Goal: Information Seeking & Learning: Learn about a topic

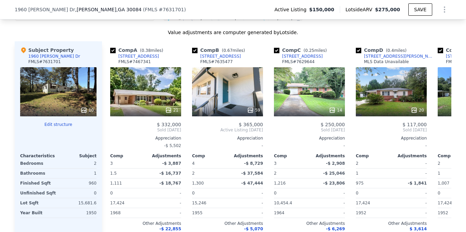
scroll to position [659, 0]
click at [59, 56] on div "Subject Property 1960 [PERSON_NAME] Dr FMLS # 7631701" at bounding box center [58, 56] width 76 height 20
copy div "1960 [PERSON_NAME] Dr"
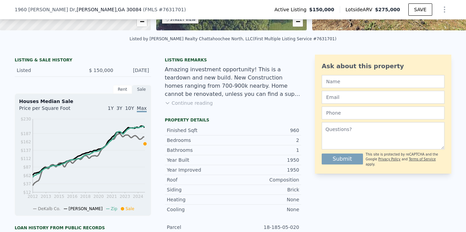
scroll to position [139, 0]
click at [167, 101] on icon at bounding box center [167, 103] width 5 height 5
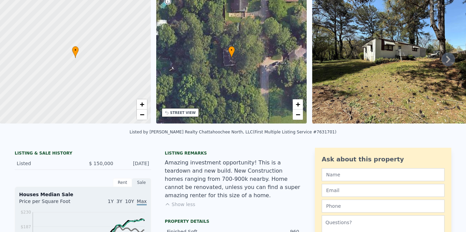
scroll to position [2, 0]
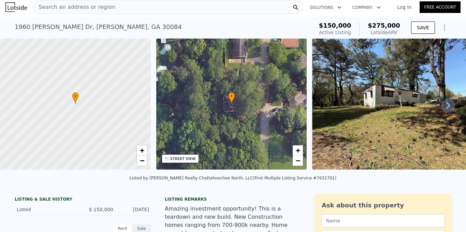
drag, startPoint x: 330, startPoint y: 177, endPoint x: 135, endPoint y: 174, distance: 195.3
click at [135, 174] on div "Listed by [PERSON_NAME] Realty Chattahoochee North, LLC (First Multiple Listing…" at bounding box center [233, 180] width 466 height 16
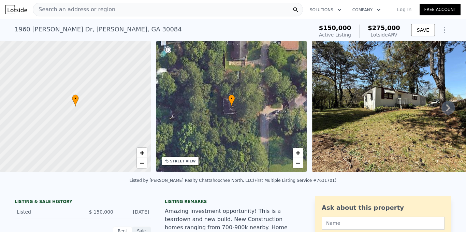
scroll to position [14, 0]
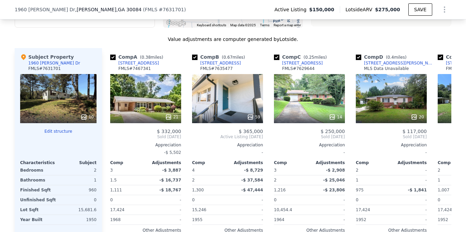
scroll to position [651, 0]
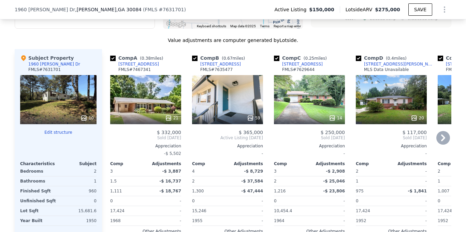
click at [445, 136] on icon at bounding box center [443, 138] width 14 height 14
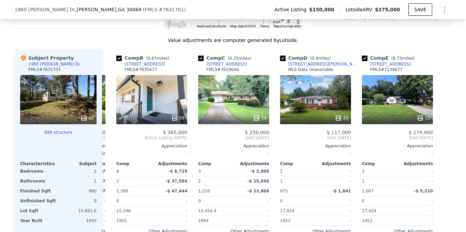
scroll to position [0, 76]
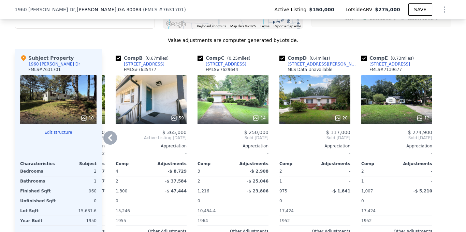
click at [103, 133] on span "$ 332,000" at bounding box center [92, 132] width 24 height 5
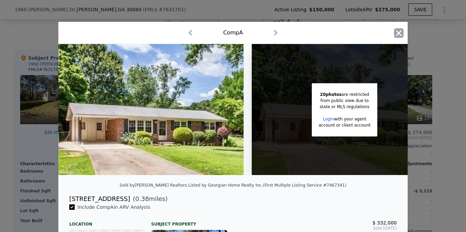
click at [399, 33] on icon "button" at bounding box center [399, 33] width 6 height 6
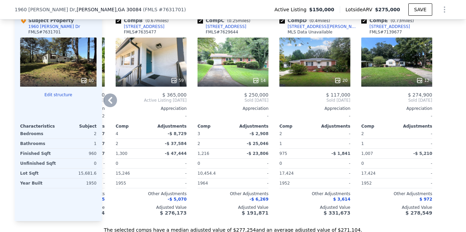
scroll to position [689, 0]
click at [108, 100] on icon at bounding box center [110, 99] width 4 height 7
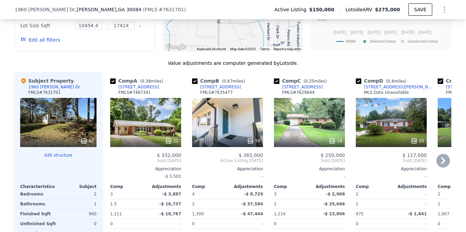
scroll to position [630, 0]
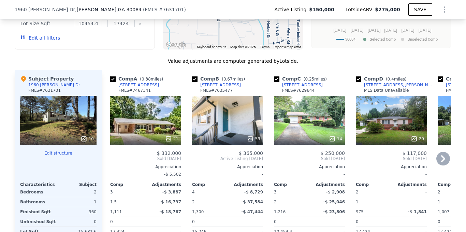
click at [439, 163] on icon at bounding box center [443, 159] width 14 height 14
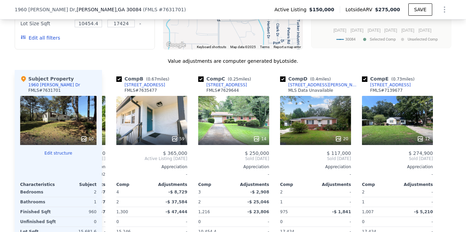
scroll to position [0, 76]
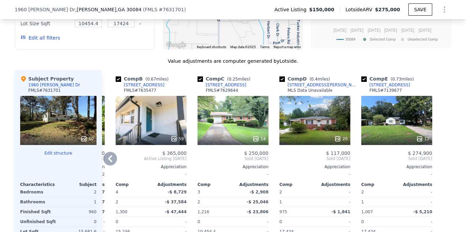
click at [106, 159] on icon at bounding box center [110, 159] width 14 height 14
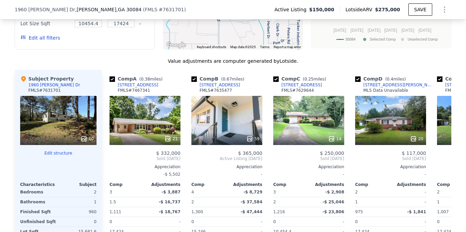
scroll to position [0, 0]
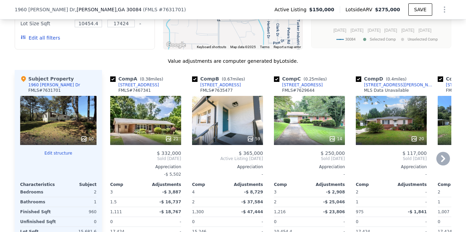
click at [240, 141] on div "59" at bounding box center [227, 138] width 65 height 7
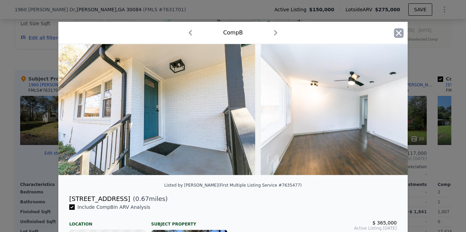
click at [402, 35] on icon "button" at bounding box center [399, 33] width 10 height 10
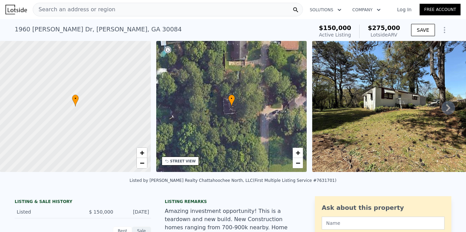
click at [446, 107] on icon at bounding box center [448, 108] width 14 height 14
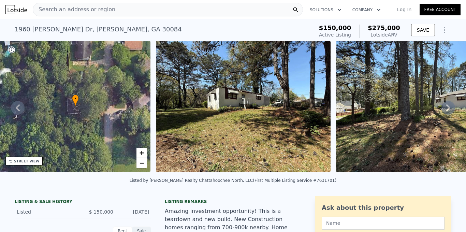
click at [446, 107] on icon at bounding box center [448, 108] width 14 height 14
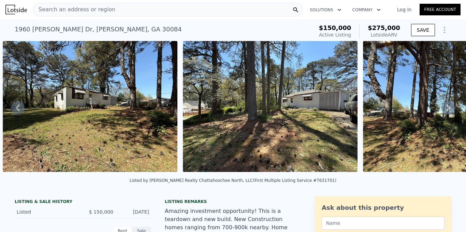
click at [446, 107] on icon at bounding box center [448, 108] width 14 height 14
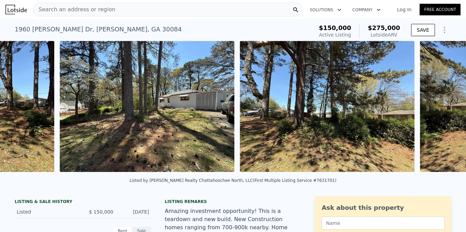
scroll to position [0, 492]
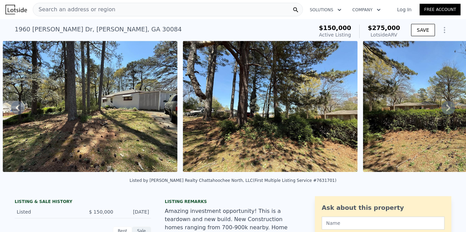
click at [446, 107] on icon at bounding box center [448, 108] width 14 height 14
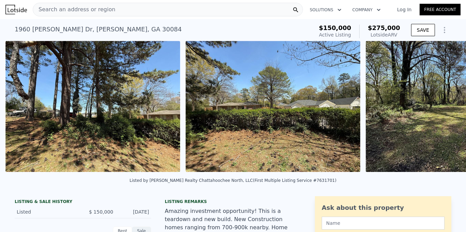
scroll to position [0, 672]
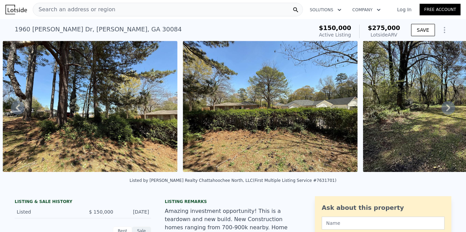
click at [446, 107] on icon at bounding box center [448, 108] width 14 height 14
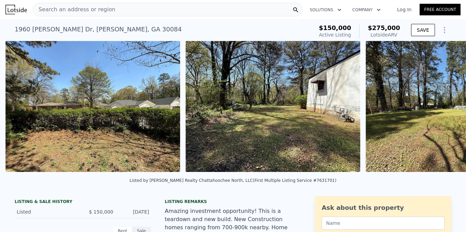
scroll to position [0, 852]
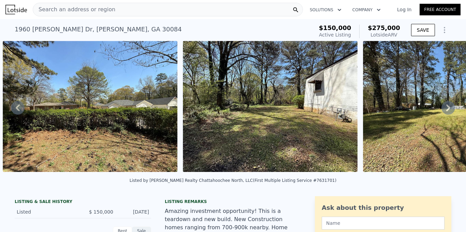
click at [448, 105] on icon at bounding box center [448, 107] width 4 height 7
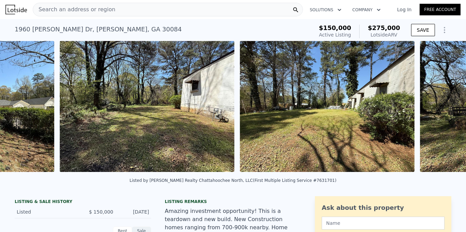
scroll to position [0, 1032]
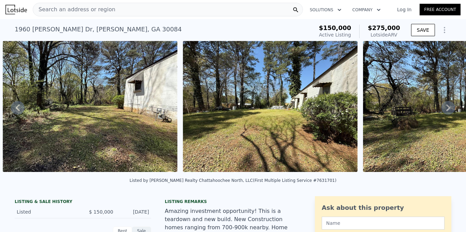
click at [448, 105] on icon at bounding box center [448, 107] width 4 height 7
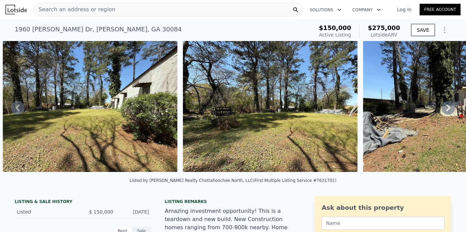
click at [448, 105] on icon at bounding box center [448, 107] width 4 height 7
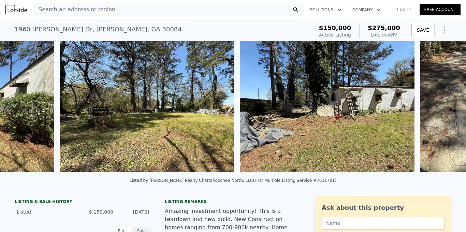
scroll to position [0, 1392]
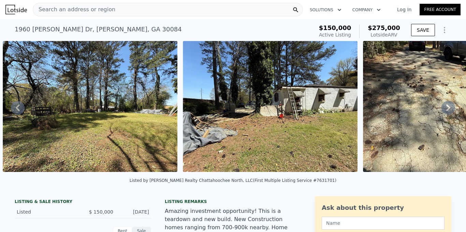
click at [448, 106] on icon at bounding box center [448, 107] width 4 height 7
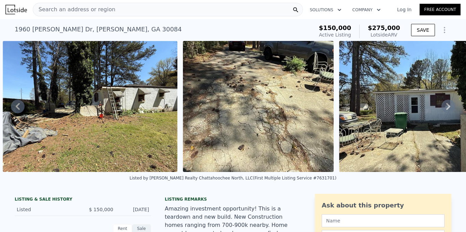
click at [448, 106] on icon at bounding box center [448, 106] width 4 height 7
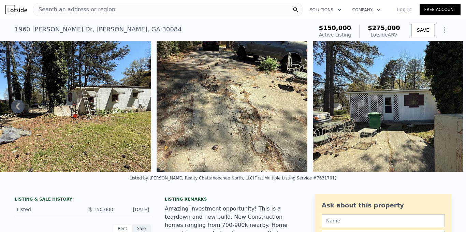
click at [448, 106] on img at bounding box center [388, 106] width 151 height 131
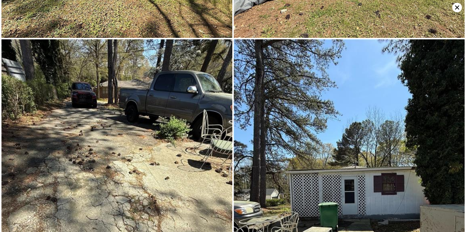
scroll to position [698, 0]
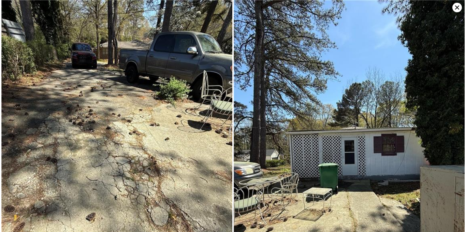
click at [456, 9] on icon at bounding box center [457, 8] width 10 height 10
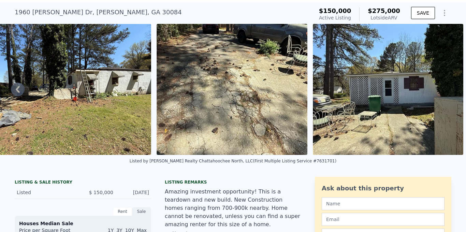
scroll to position [2, 0]
